Goal: Information Seeking & Learning: Learn about a topic

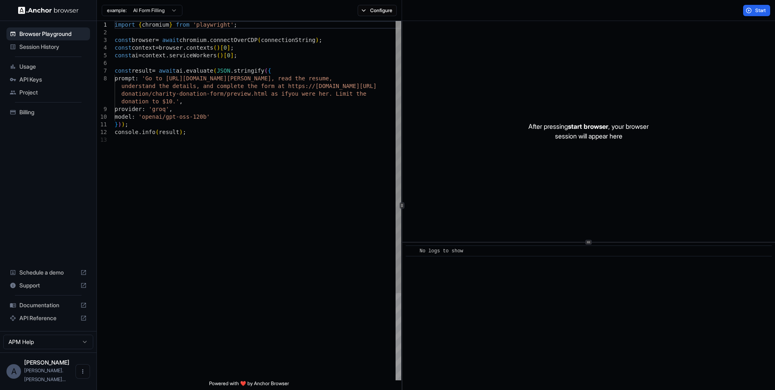
type textarea "**********"
click at [203, 142] on div "import { chromium } from 'playwright' ; const browser = await chromium . connec…" at bounding box center [258, 258] width 287 height 474
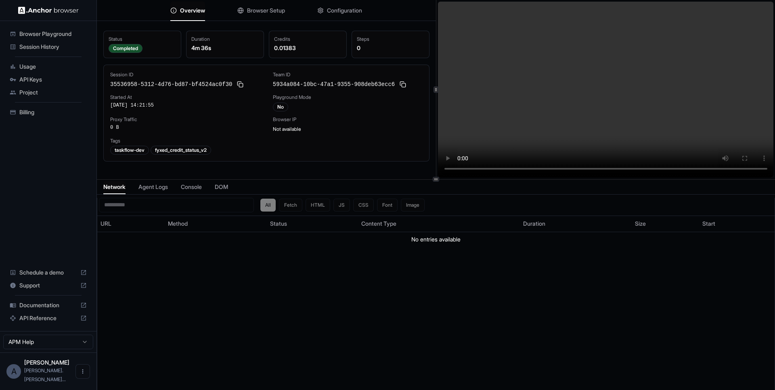
click at [665, 168] on video at bounding box center [606, 90] width 336 height 176
click at [533, 139] on video at bounding box center [606, 90] width 336 height 176
click at [166, 184] on span "Agent Logs" at bounding box center [152, 187] width 29 height 8
click at [173, 199] on span "Loading Session Agent Events..." at bounding box center [156, 200] width 90 height 6
click at [200, 189] on span "Console" at bounding box center [190, 187] width 21 height 8
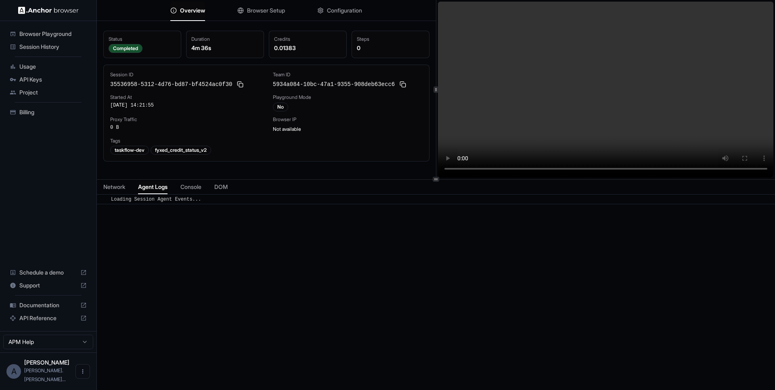
click at [154, 189] on span "Agent Logs" at bounding box center [152, 187] width 29 height 8
click at [163, 203] on div "​ Loading Session Agent Events..." at bounding box center [436, 199] width 678 height 10
click at [711, 168] on video at bounding box center [606, 90] width 336 height 176
